Goal: Task Accomplishment & Management: Complete application form

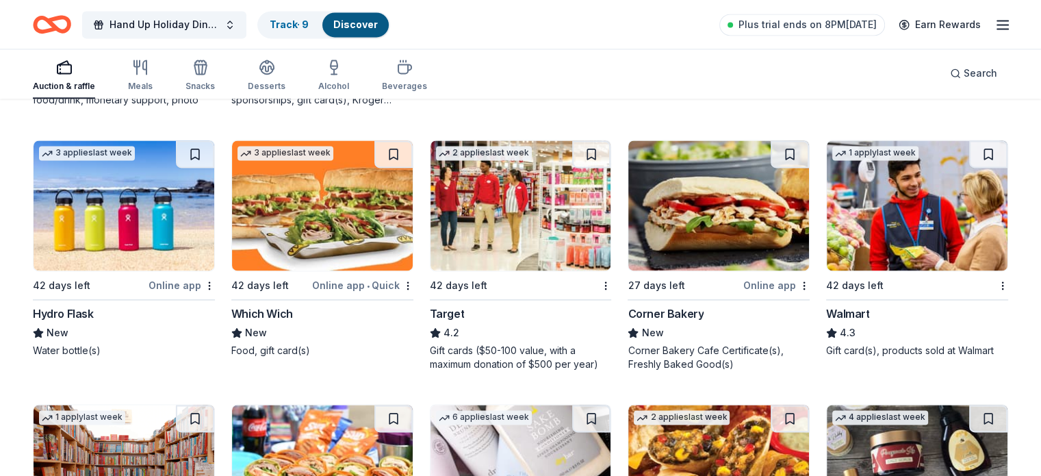
scroll to position [7158, 0]
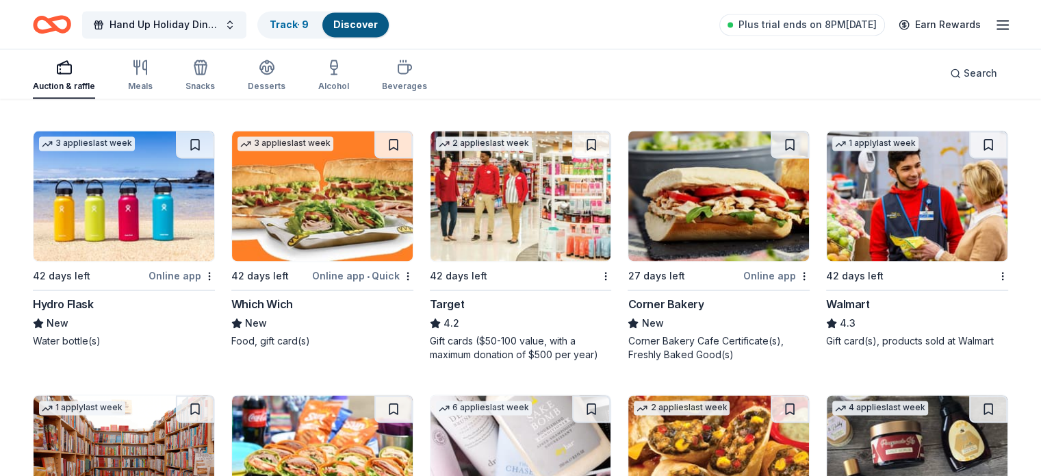
click at [458, 268] on div "42 days left" at bounding box center [458, 276] width 57 height 16
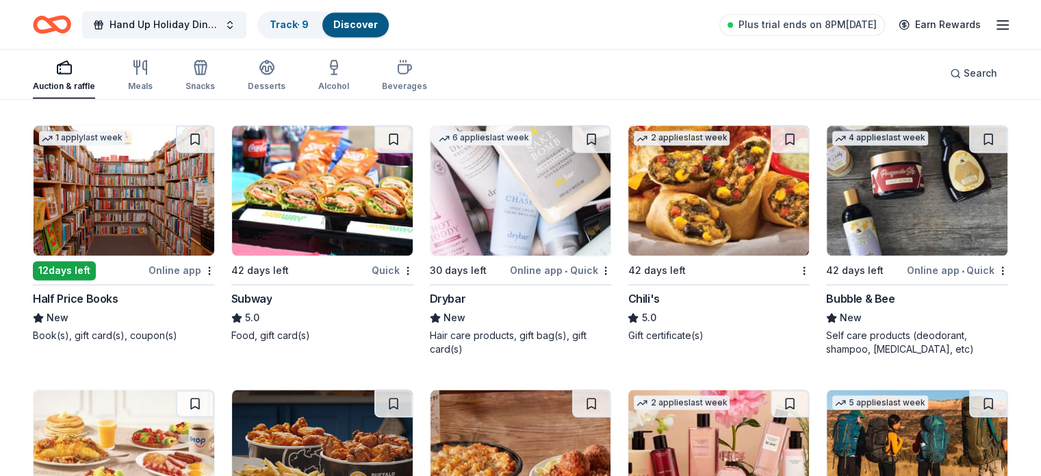
scroll to position [7408, 0]
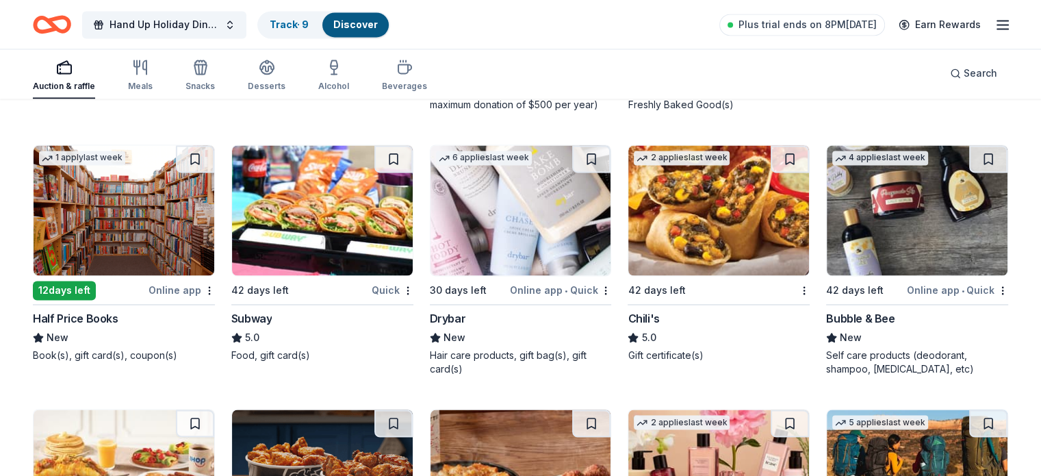
click at [88, 281] on div "12 days left" at bounding box center [64, 290] width 63 height 19
click at [88, 283] on div "12 days left" at bounding box center [64, 290] width 63 height 19
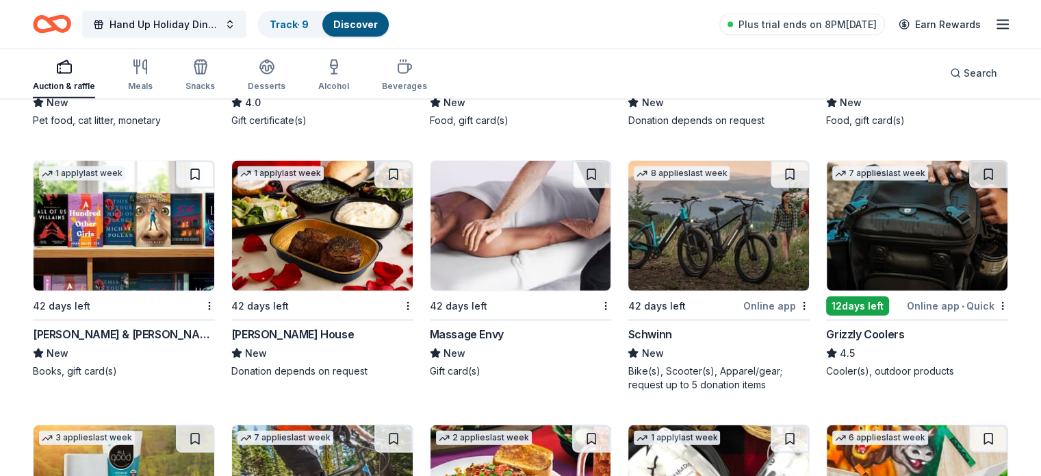
scroll to position [8177, 0]
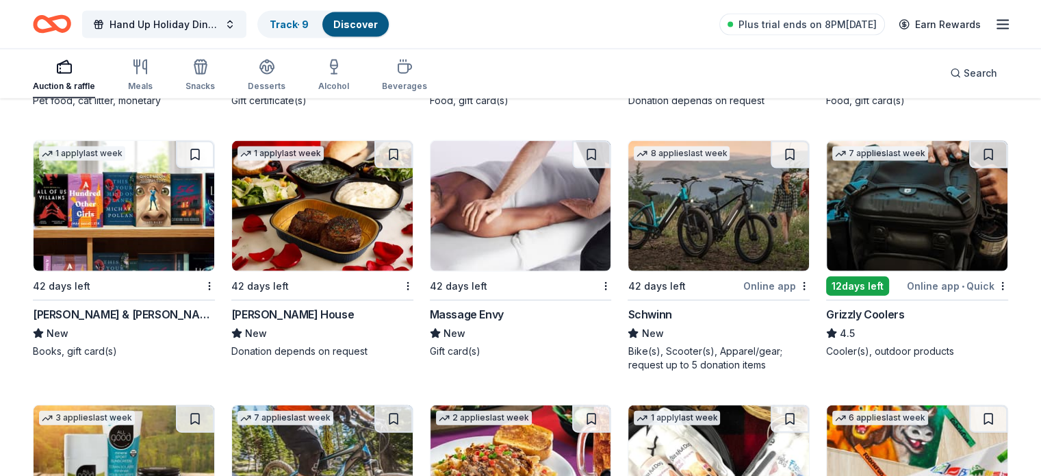
click at [849, 283] on div "12 days left" at bounding box center [857, 285] width 63 height 19
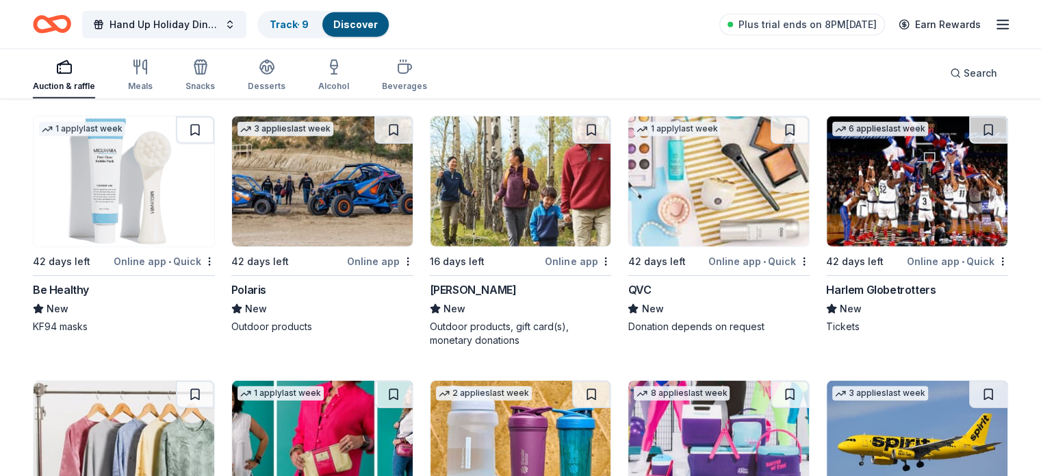
scroll to position [8998, 0]
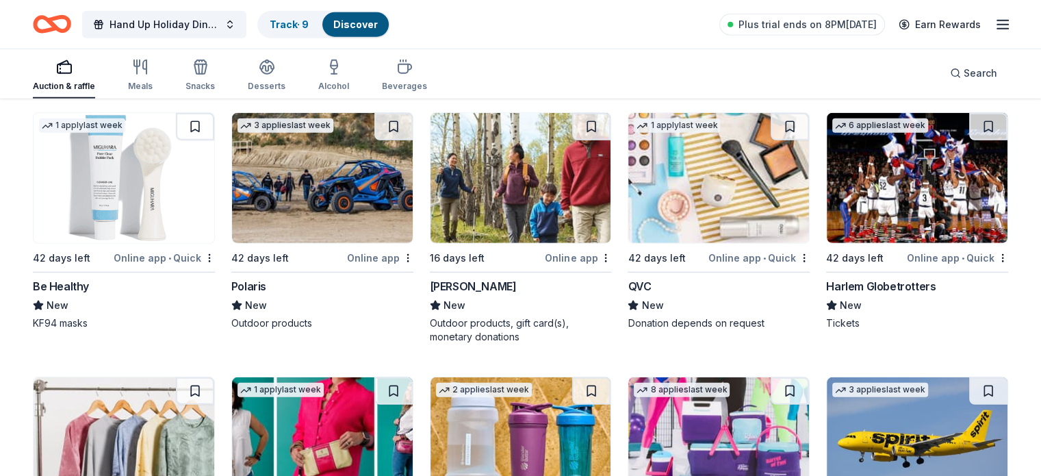
click at [577, 253] on div "Online app" at bounding box center [578, 257] width 66 height 17
click at [895, 205] on img at bounding box center [917, 178] width 181 height 130
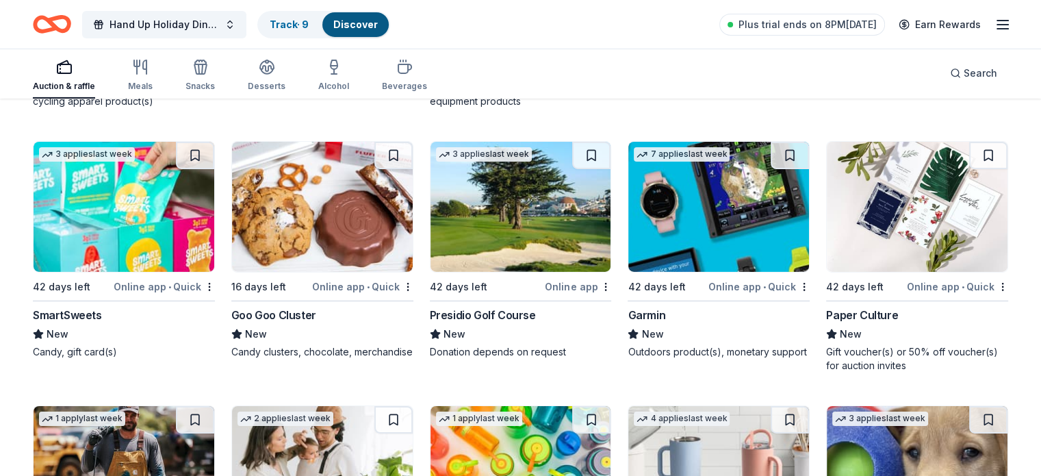
scroll to position [9748, 0]
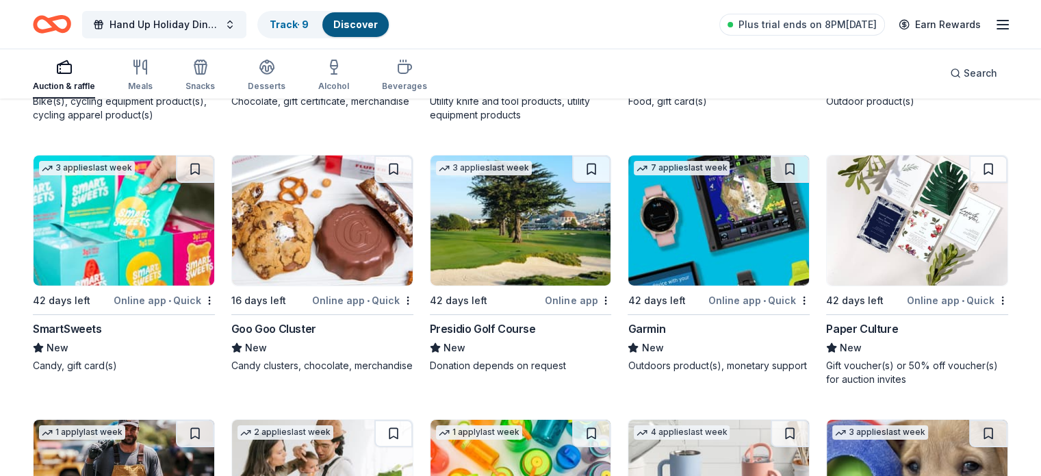
click at [372, 292] on div "Online app • Quick" at bounding box center [362, 300] width 101 height 17
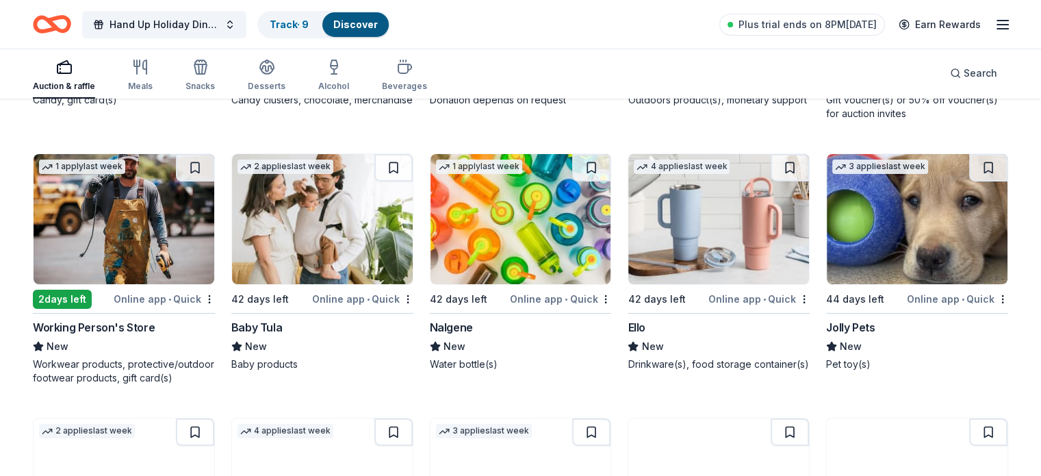
scroll to position [10026, 0]
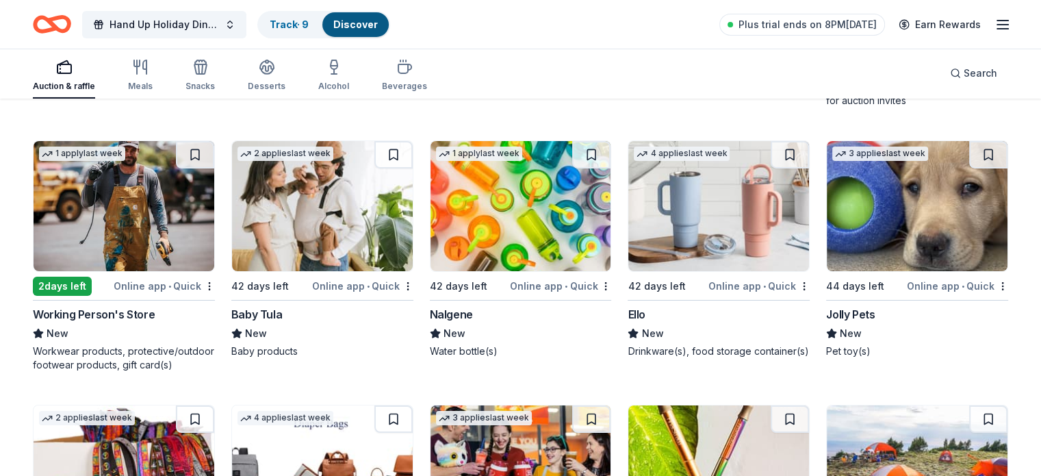
click at [163, 235] on img at bounding box center [124, 206] width 181 height 130
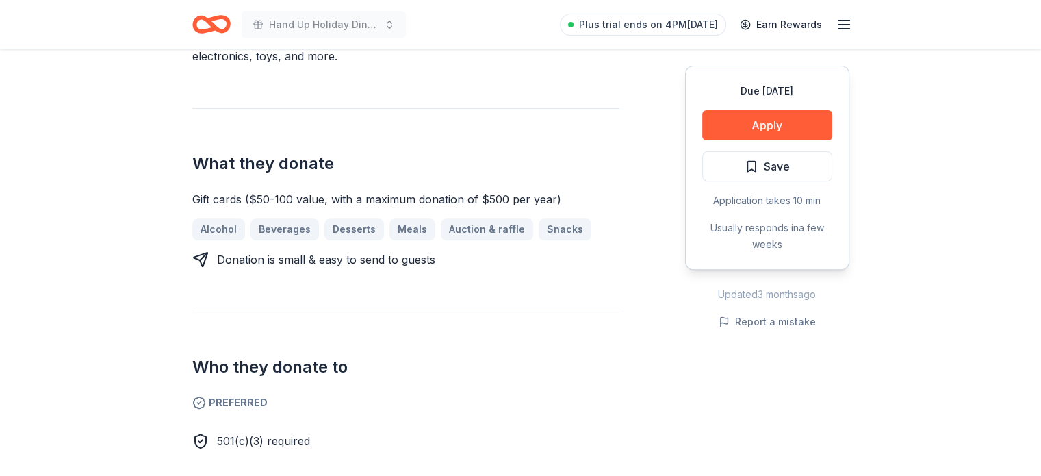
scroll to position [443, 0]
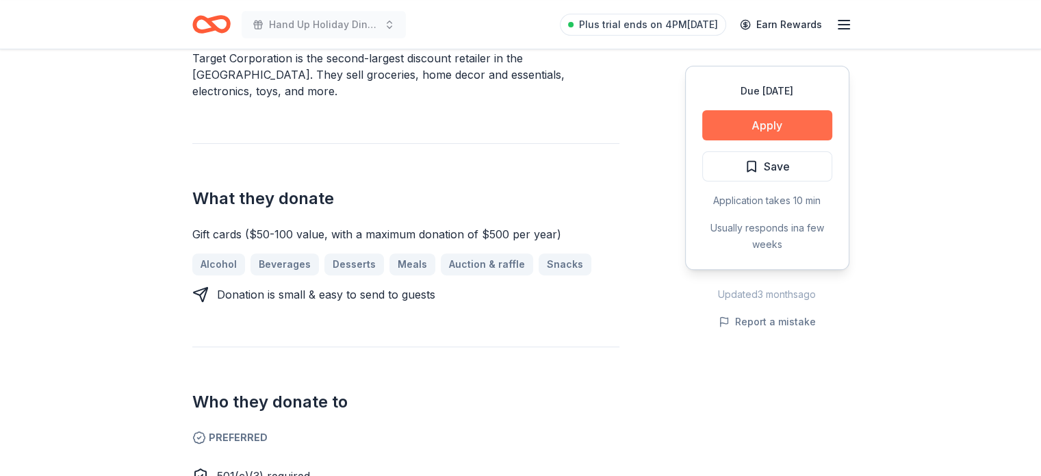
click at [792, 124] on button "Apply" at bounding box center [767, 125] width 130 height 30
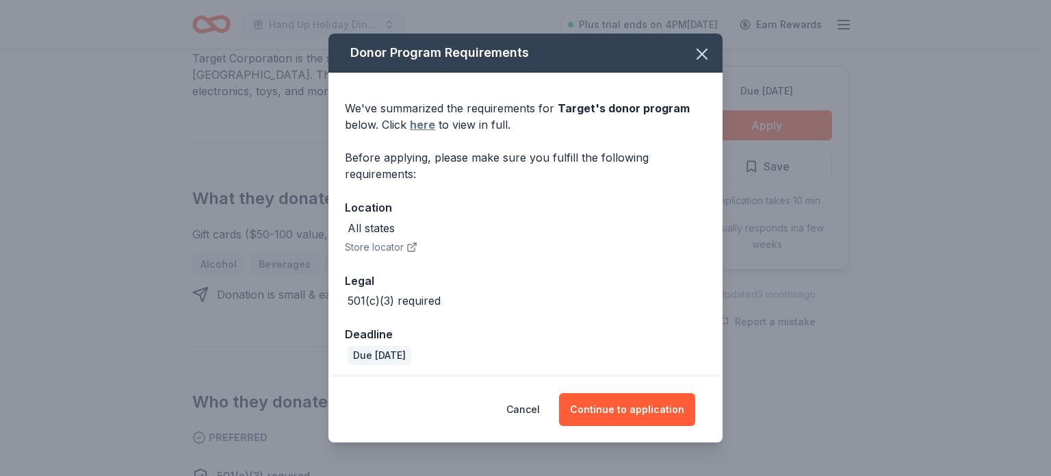
click at [419, 122] on link "here" at bounding box center [422, 124] width 25 height 16
click at [698, 51] on icon "button" at bounding box center [702, 53] width 19 height 19
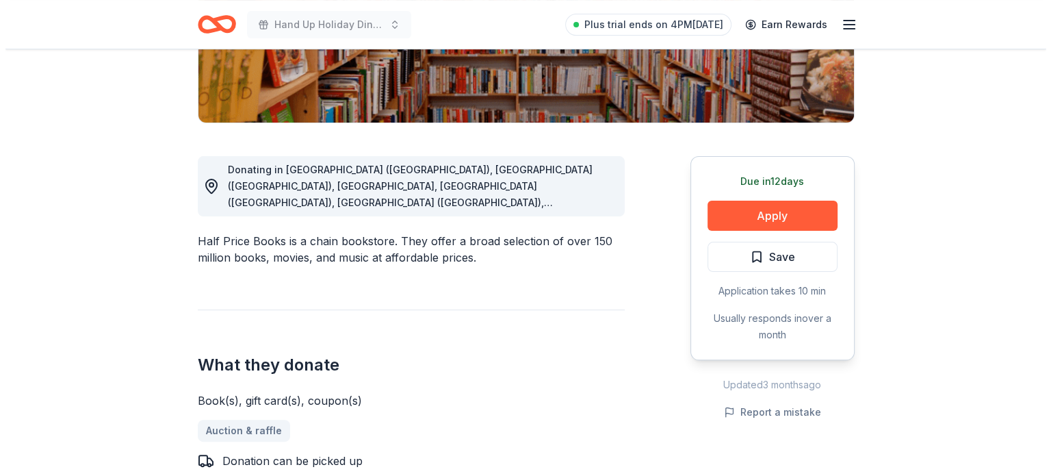
scroll to position [296, 0]
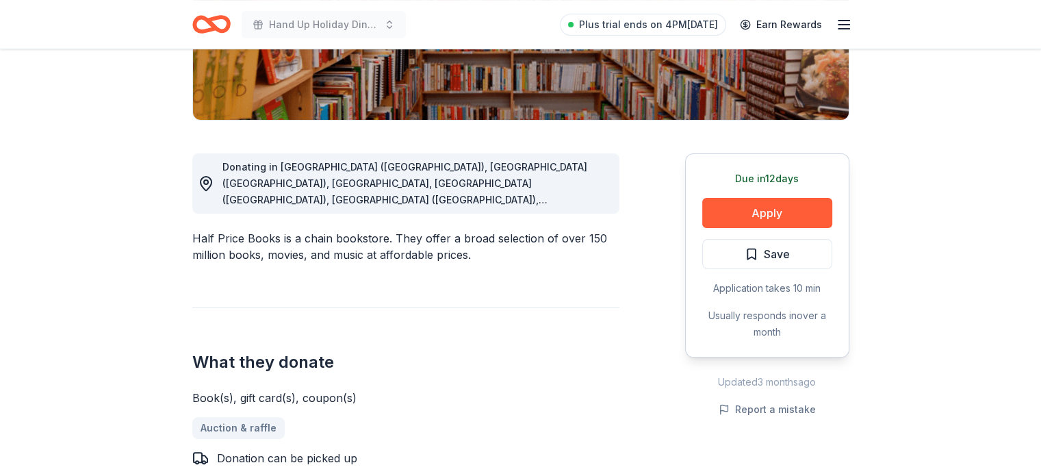
click at [600, 204] on div "Donating in Mesa (AZ), Phoenix (AZ), CA, Decatur (GA), Marietta (GA), Meridian …" at bounding box center [415, 183] width 386 height 49
click at [761, 206] on button "Apply" at bounding box center [767, 213] width 130 height 30
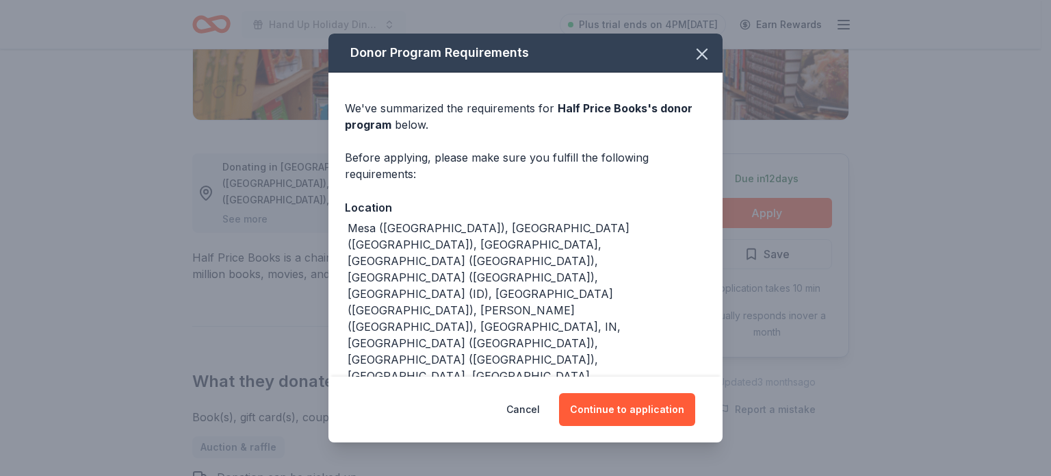
drag, startPoint x: 610, startPoint y: 410, endPoint x: 687, endPoint y: 308, distance: 128.0
click at [687, 308] on div "Donor Program Requirements We've summarized the requirements for Half Price Boo…" at bounding box center [525, 238] width 394 height 409
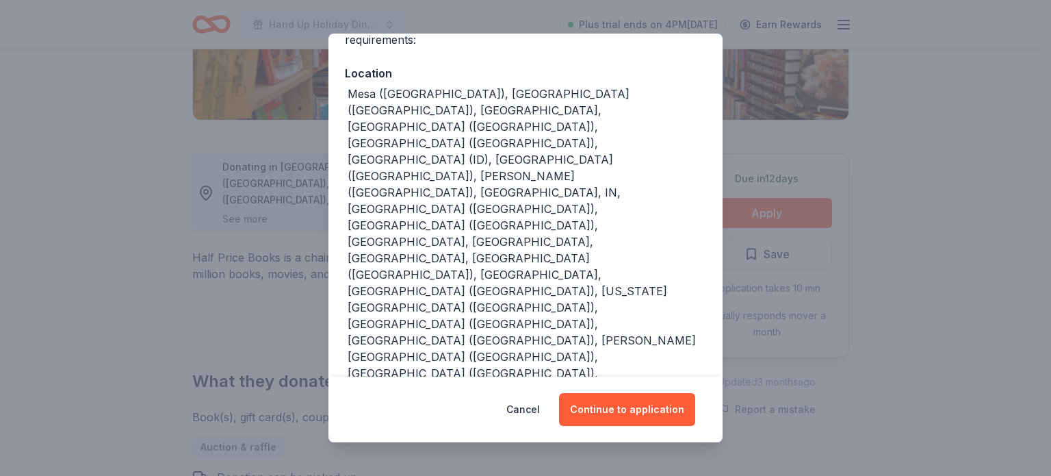
scroll to position [140, 0]
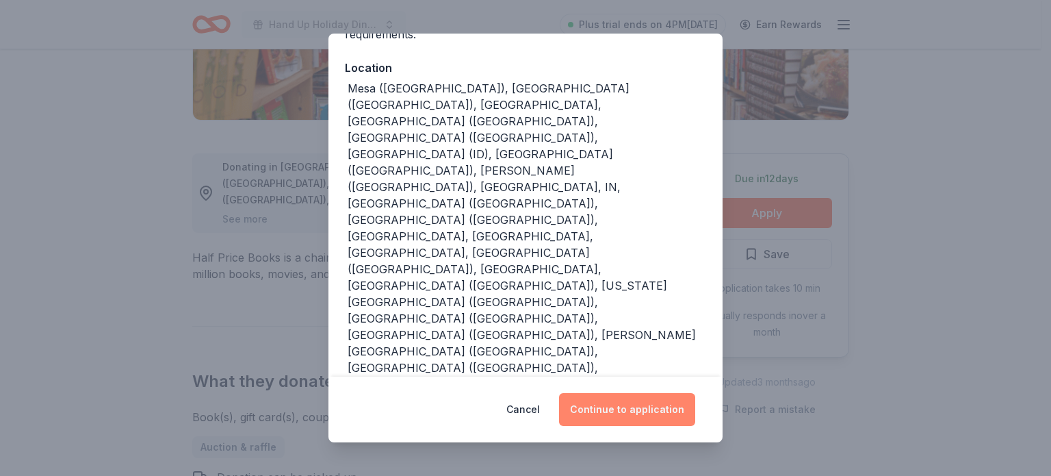
click at [616, 413] on button "Continue to application" at bounding box center [627, 409] width 136 height 33
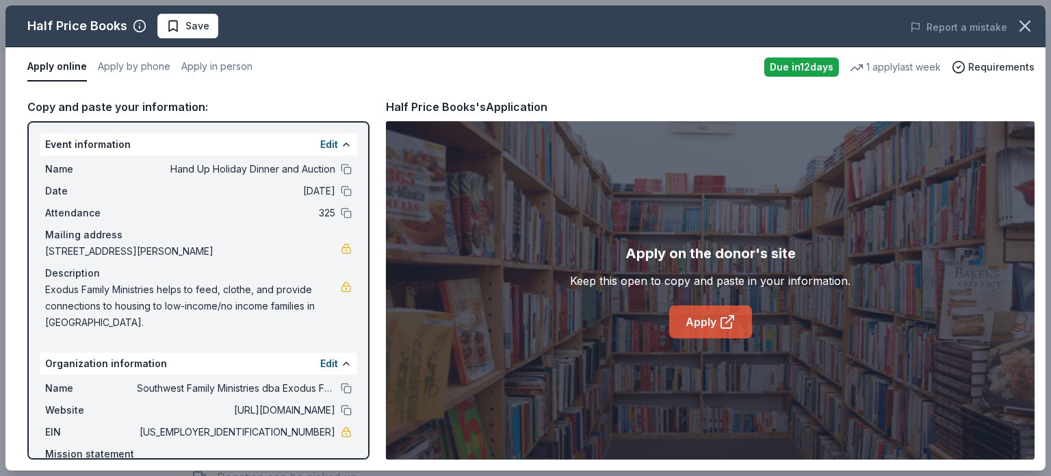
click at [706, 324] on link "Apply" at bounding box center [710, 321] width 83 height 33
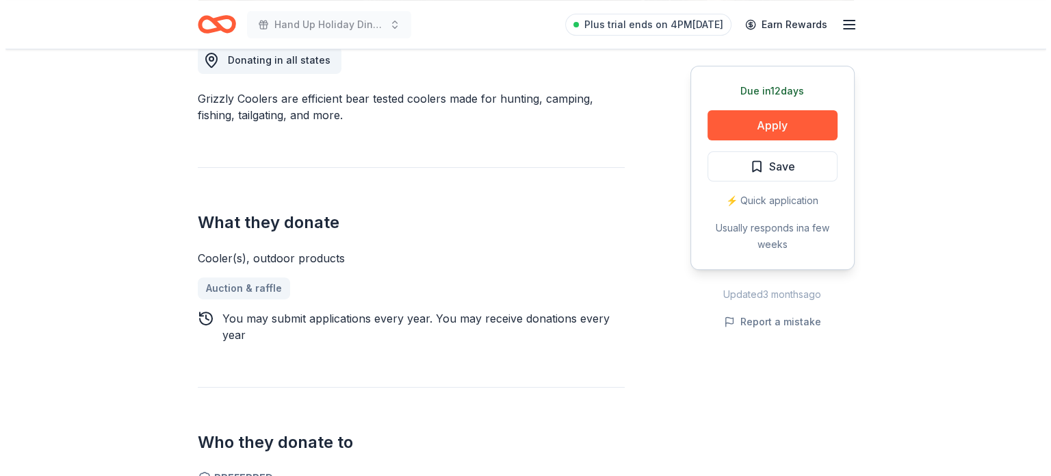
scroll to position [391, 0]
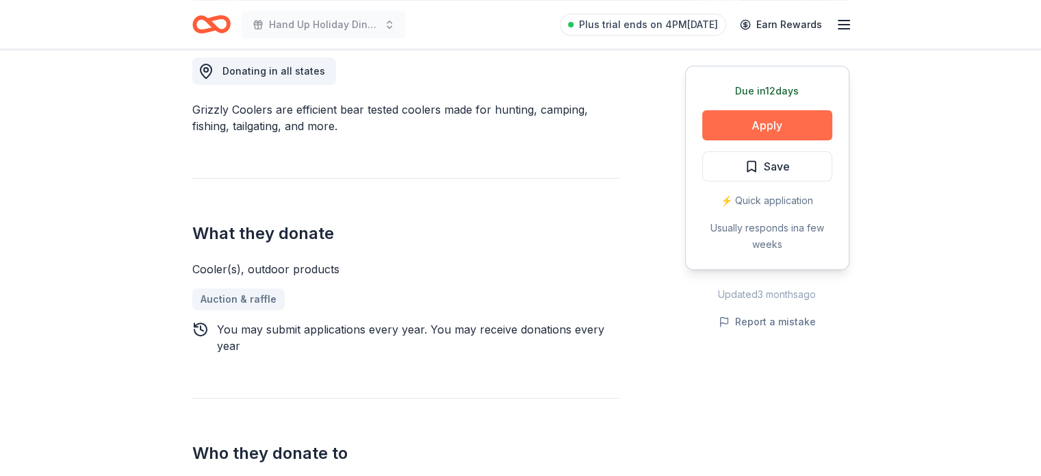
click at [799, 122] on button "Apply" at bounding box center [767, 125] width 130 height 30
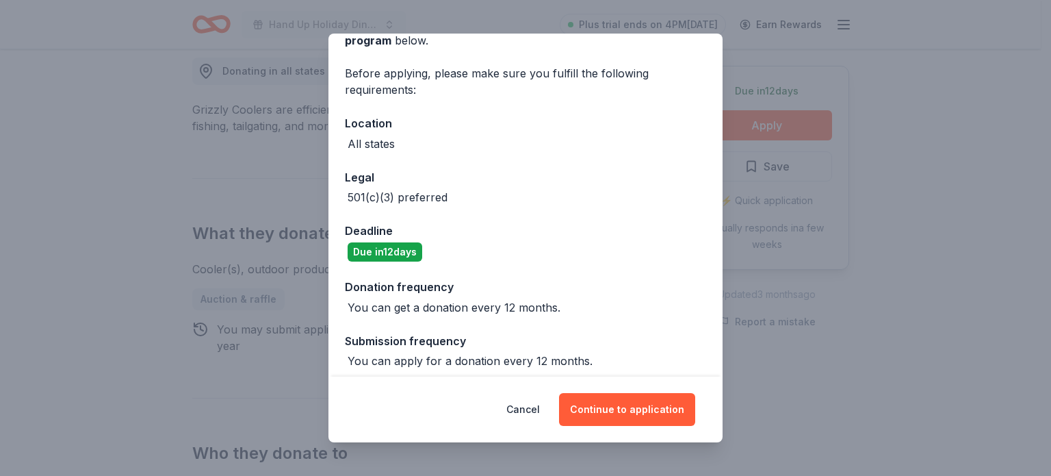
scroll to position [92, 0]
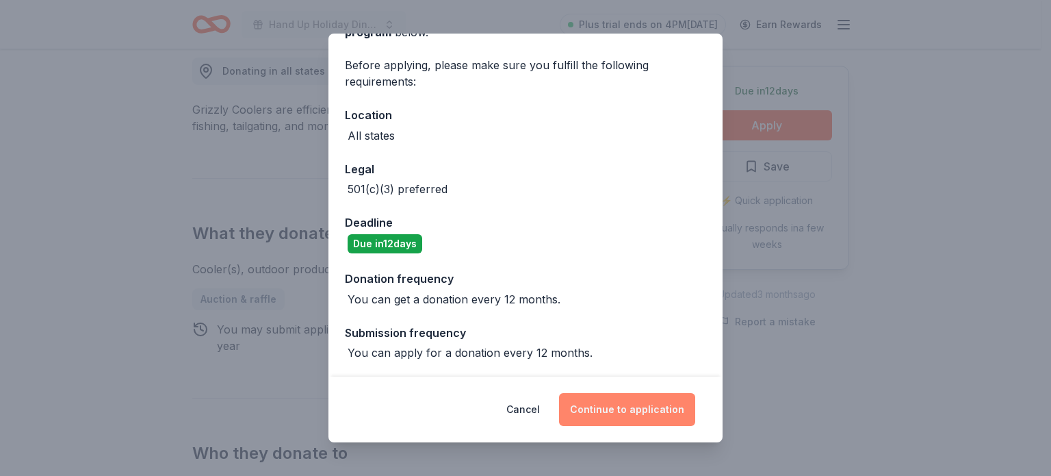
click at [628, 415] on button "Continue to application" at bounding box center [627, 409] width 136 height 33
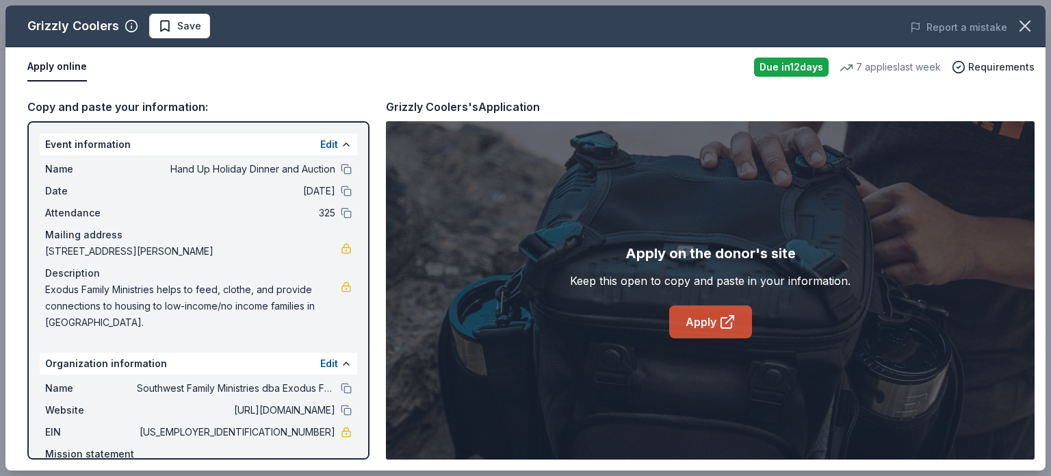
click at [711, 321] on link "Apply" at bounding box center [710, 321] width 83 height 33
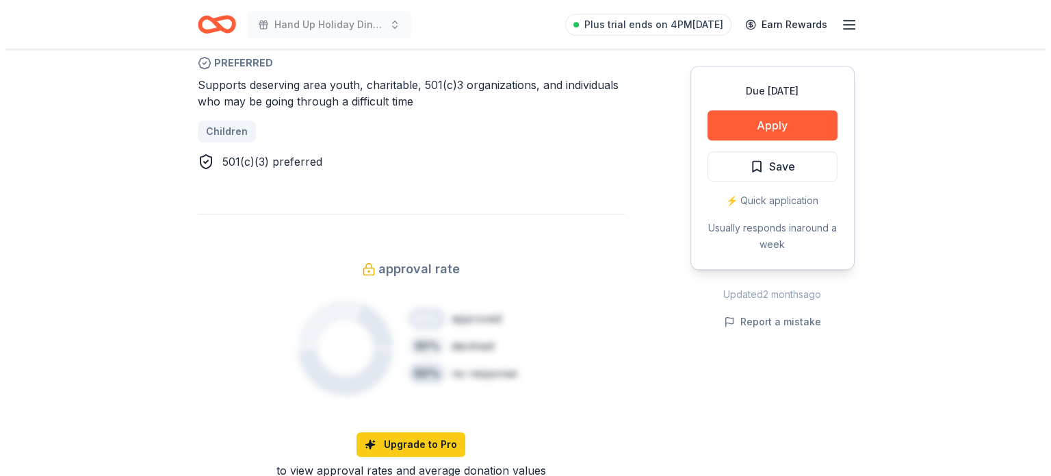
scroll to position [796, 0]
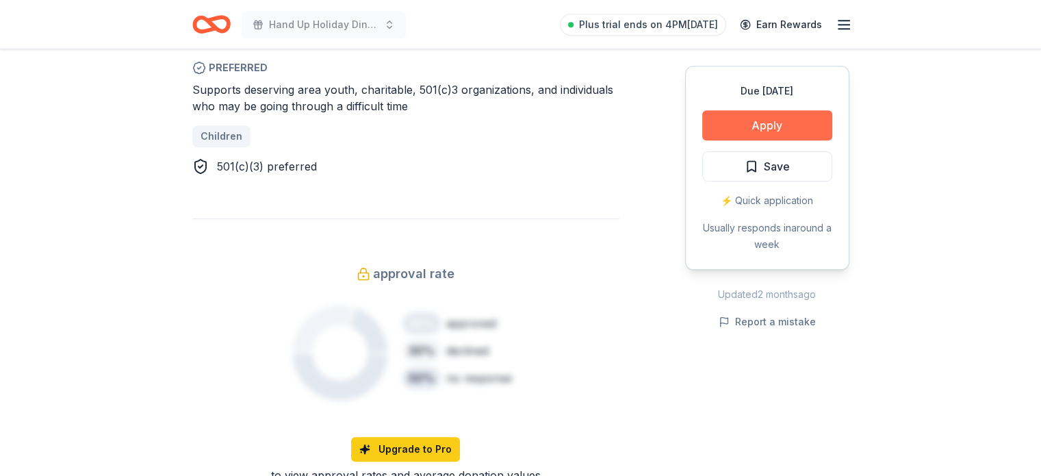
click at [779, 111] on button "Apply" at bounding box center [767, 125] width 130 height 30
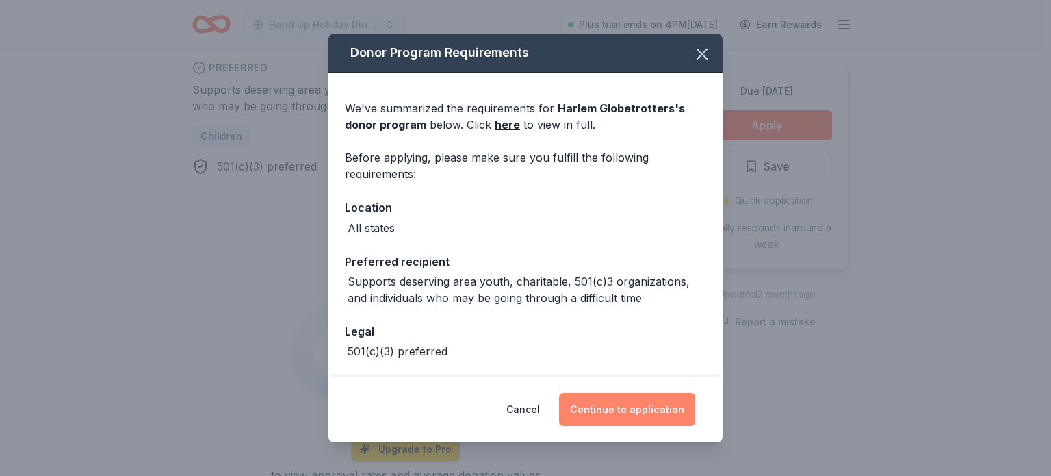
click at [641, 411] on button "Continue to application" at bounding box center [627, 409] width 136 height 33
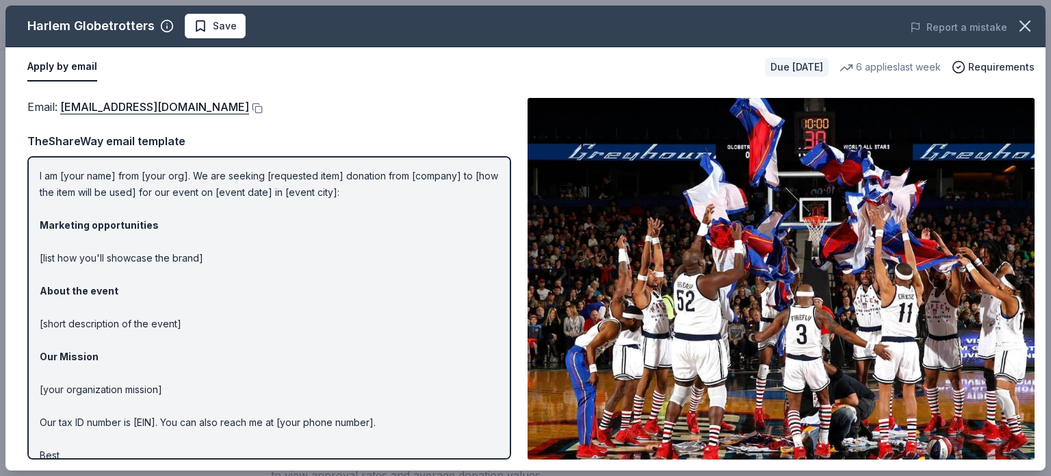
scroll to position [65, 0]
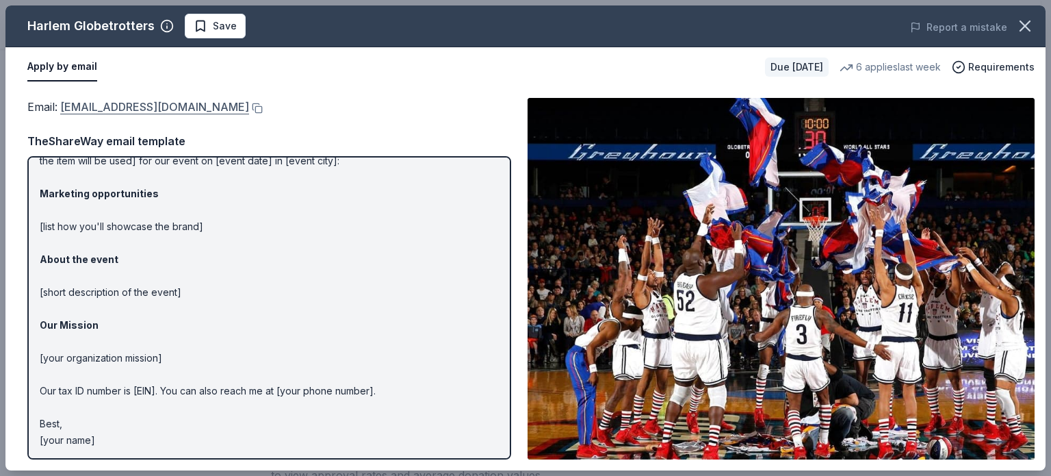
click at [135, 103] on link "info@harlemglobetrotters.com" at bounding box center [154, 107] width 189 height 18
drag, startPoint x: 60, startPoint y: 105, endPoint x: 229, endPoint y: 109, distance: 168.4
click at [229, 109] on div "Email : info@harlemglobetrotters.com" at bounding box center [269, 107] width 484 height 18
click at [249, 110] on button at bounding box center [256, 108] width 14 height 11
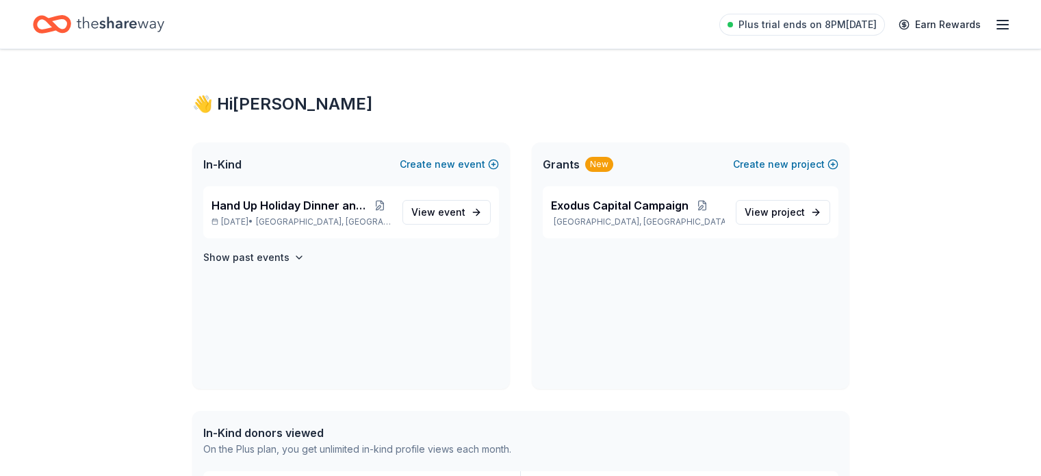
scroll to position [341, 0]
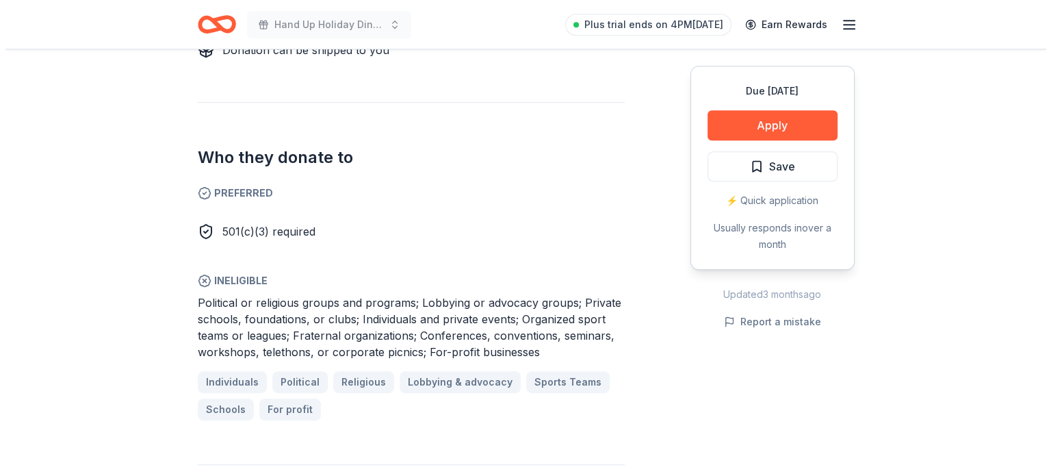
scroll to position [684, 0]
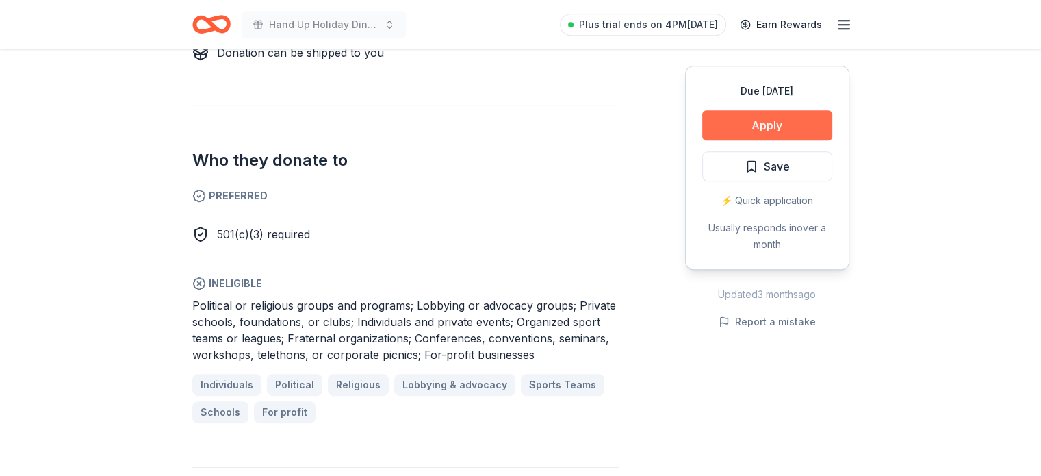
click at [766, 128] on button "Apply" at bounding box center [767, 125] width 130 height 30
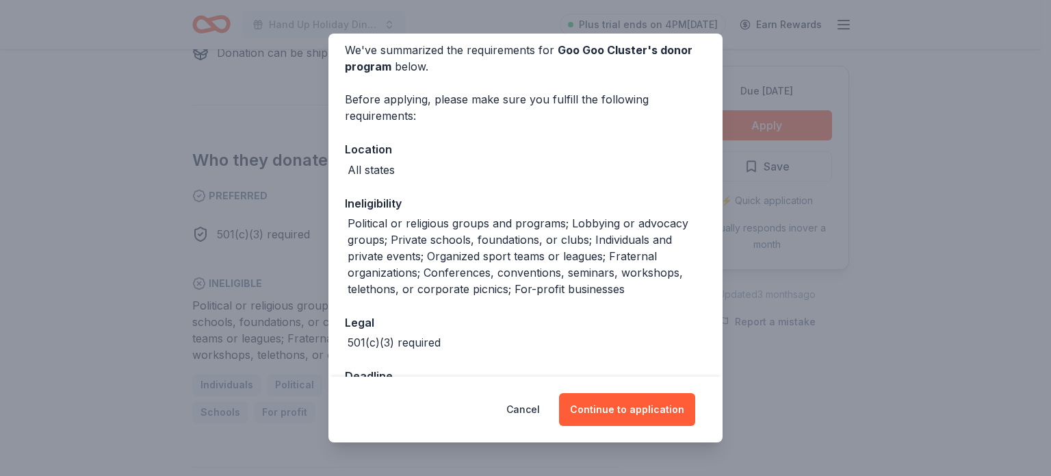
scroll to position [104, 0]
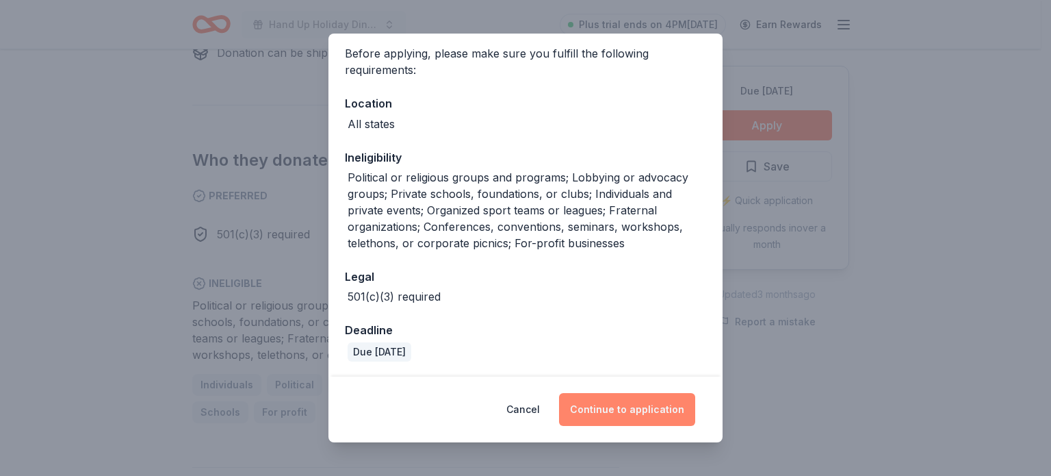
click at [638, 411] on button "Continue to application" at bounding box center [627, 409] width 136 height 33
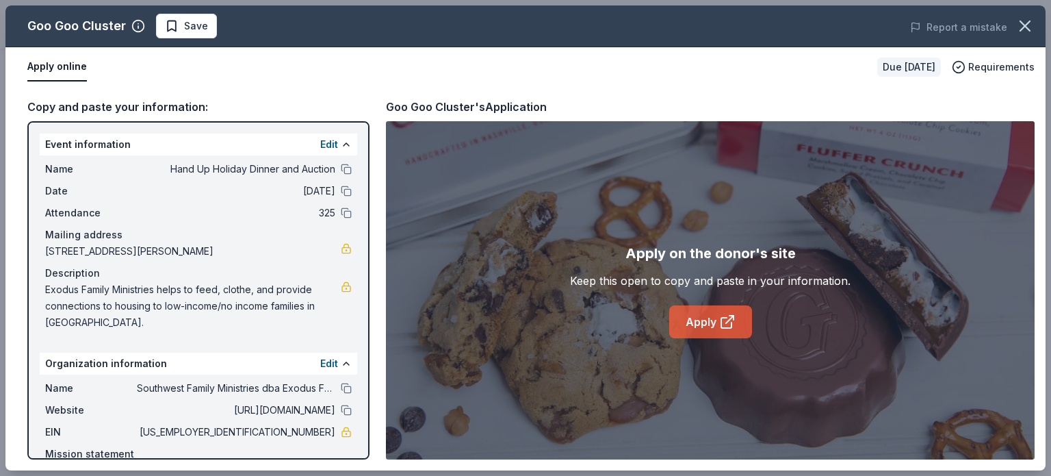
click at [728, 326] on icon at bounding box center [727, 321] width 16 height 16
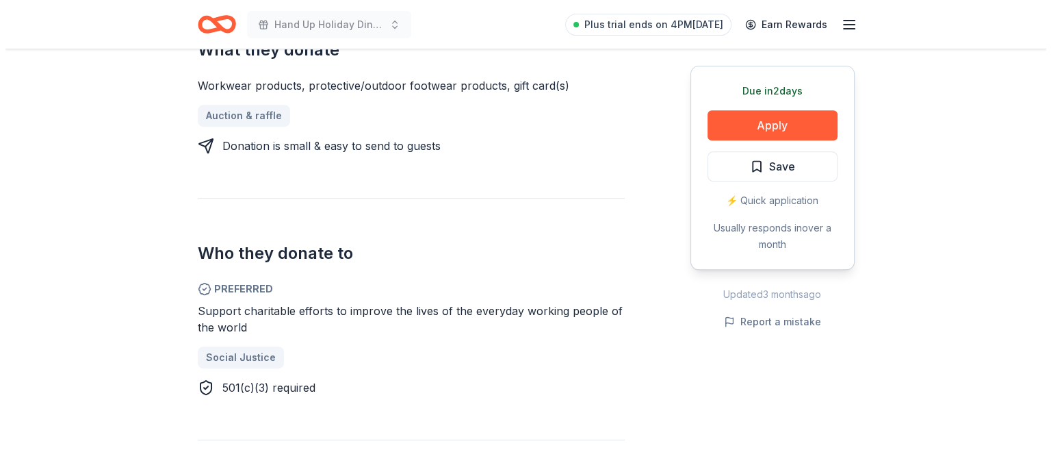
scroll to position [582, 0]
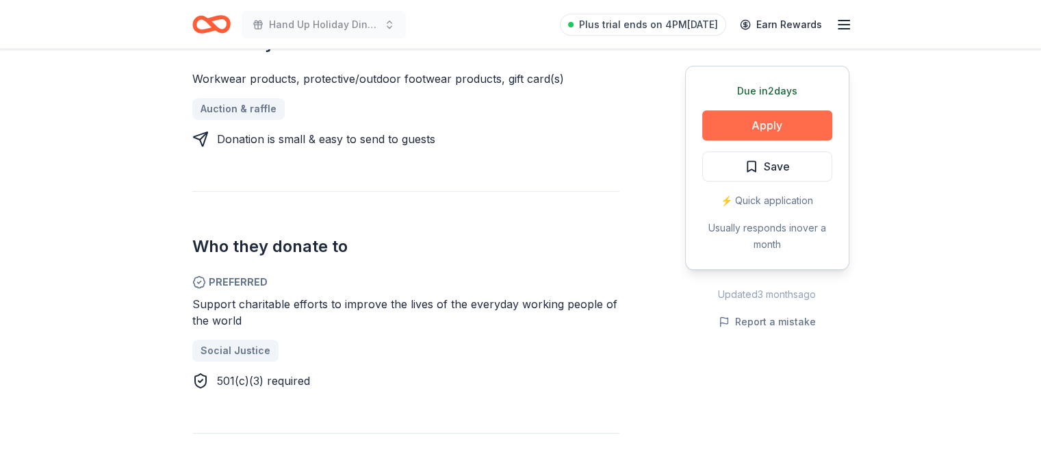
click at [779, 120] on button "Apply" at bounding box center [767, 125] width 130 height 30
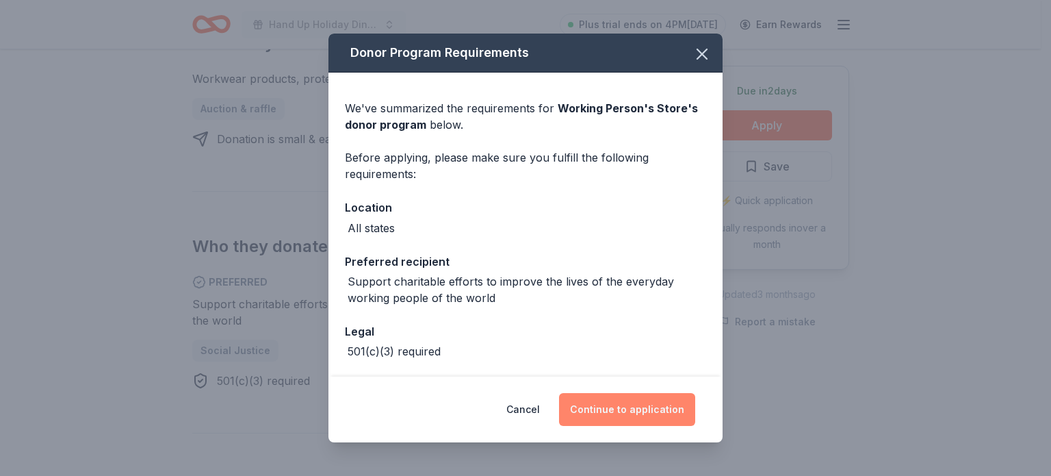
click at [604, 413] on button "Continue to application" at bounding box center [627, 409] width 136 height 33
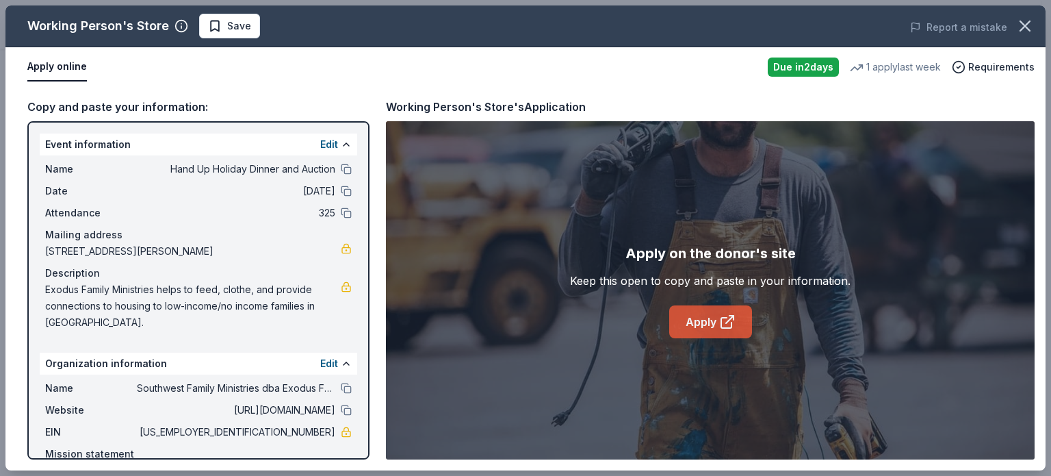
click at [716, 322] on link "Apply" at bounding box center [710, 321] width 83 height 33
